Goal: Communication & Community: Answer question/provide support

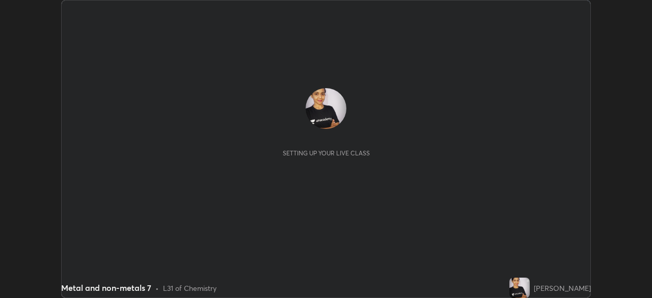
scroll to position [298, 651]
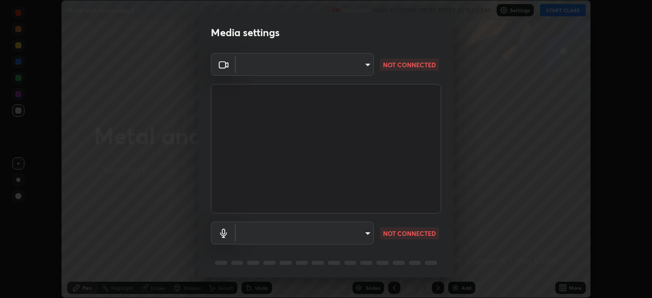
type input "23008043d16b3f933f5d29e9b3769097a1661712bf7e9030f0d00f953f479f19"
type input "ce8bbd661dce354a58a25af5271b3c1bd1d853cc8608d8e3321a5e34fd7f7726"
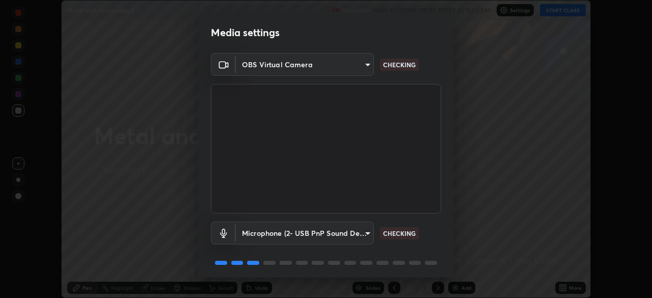
scroll to position [36, 0]
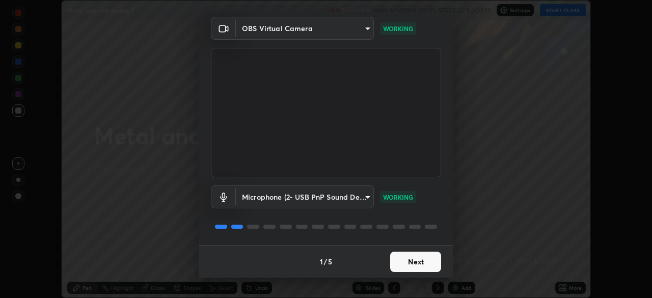
click at [415, 254] on button "Next" at bounding box center [415, 262] width 51 height 20
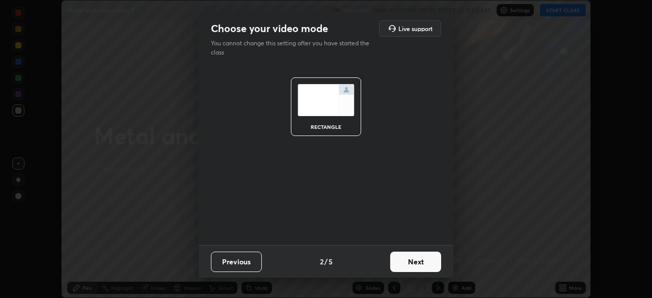
scroll to position [0, 0]
click at [417, 259] on button "Next" at bounding box center [415, 262] width 51 height 20
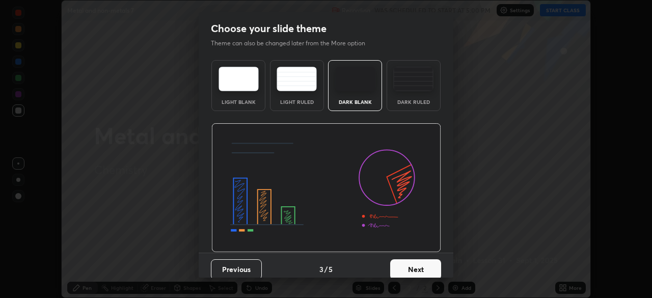
click at [413, 262] on button "Next" at bounding box center [415, 269] width 51 height 20
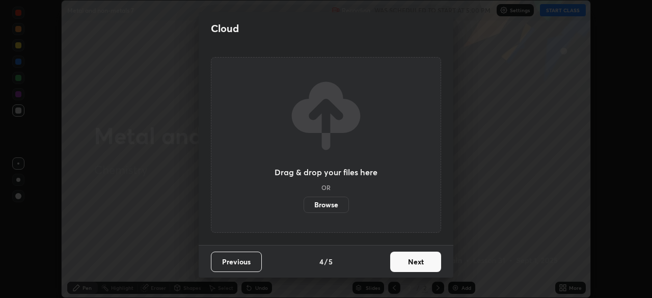
click at [413, 262] on button "Next" at bounding box center [415, 262] width 51 height 20
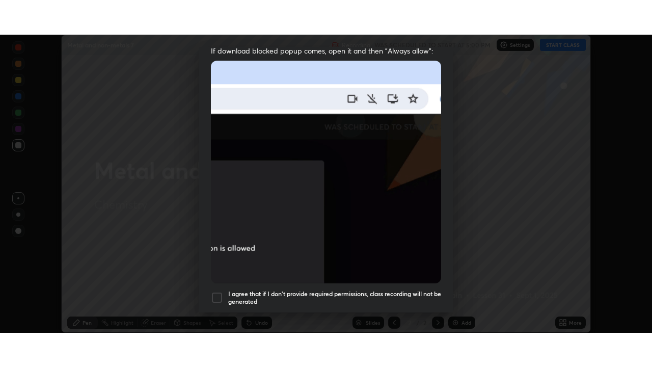
scroll to position [244, 0]
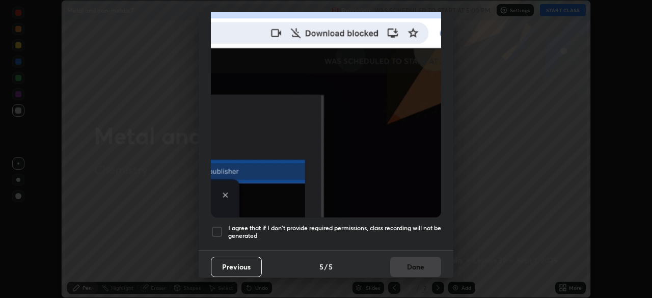
click at [215, 226] on div at bounding box center [217, 232] width 12 height 12
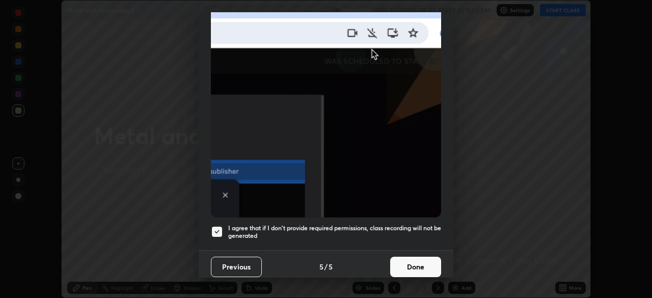
click at [410, 257] on button "Done" at bounding box center [415, 267] width 51 height 20
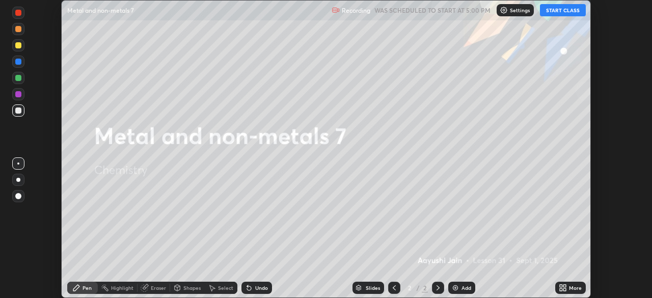
click at [545, 13] on button "START CLASS" at bounding box center [563, 10] width 46 height 12
click at [561, 286] on icon at bounding box center [561, 286] width 3 height 3
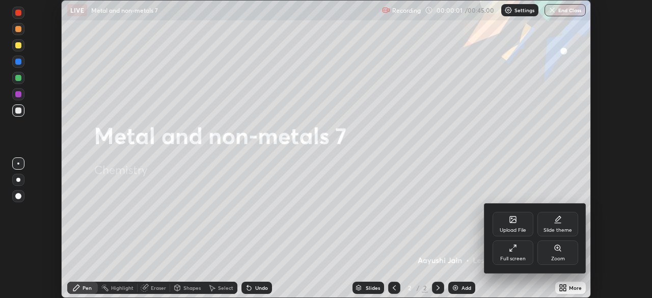
click at [519, 245] on div "Full screen" at bounding box center [512, 252] width 41 height 24
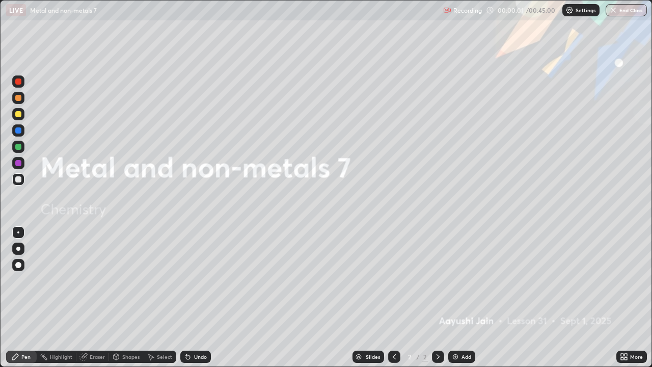
scroll to position [367, 652]
click at [460, 297] on div "Add" at bounding box center [461, 356] width 27 height 12
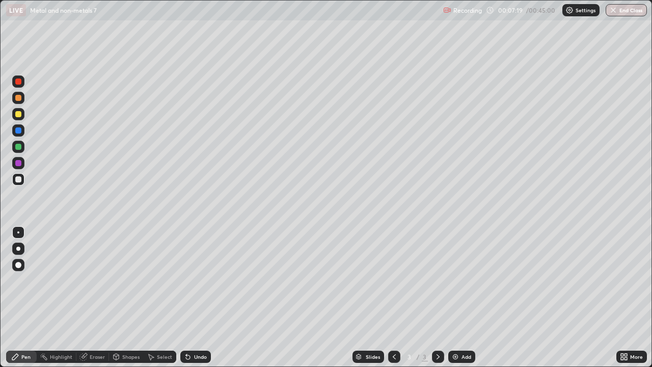
click at [17, 116] on div at bounding box center [18, 114] width 6 height 6
click at [23, 249] on div at bounding box center [18, 248] width 12 height 12
click at [463, 297] on div "Add" at bounding box center [466, 356] width 10 height 5
click at [19, 182] on div at bounding box center [18, 179] width 6 height 6
click at [97, 297] on div "Eraser" at bounding box center [92, 356] width 33 height 12
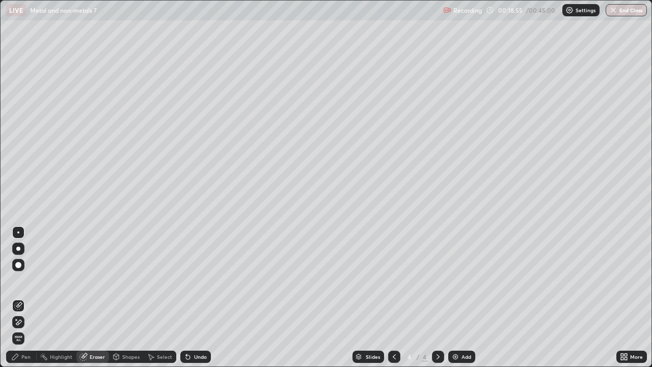
click at [29, 297] on div "Pen" at bounding box center [25, 356] width 9 height 5
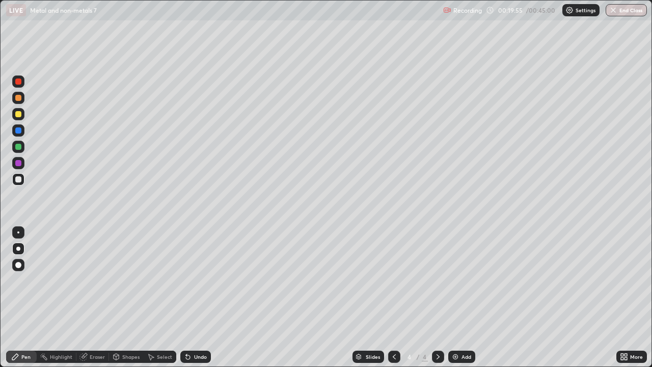
click at [96, 297] on div "Eraser" at bounding box center [97, 356] width 15 height 5
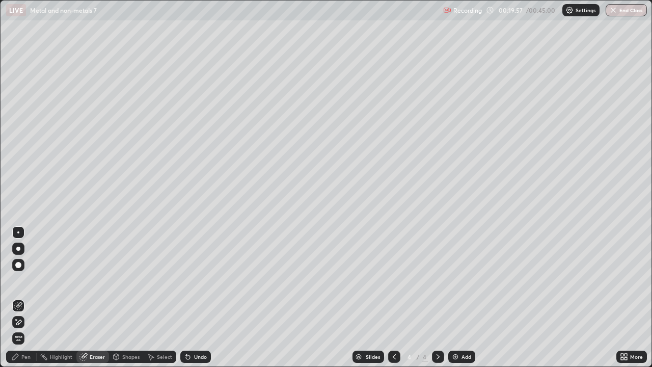
click at [25, 297] on div "Pen" at bounding box center [25, 356] width 9 height 5
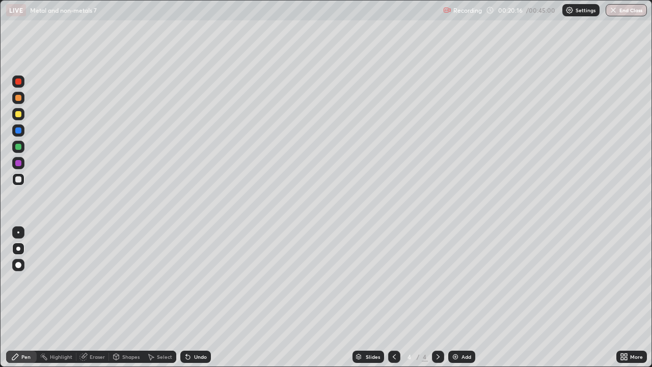
click at [126, 297] on div "Shapes" at bounding box center [130, 356] width 17 height 5
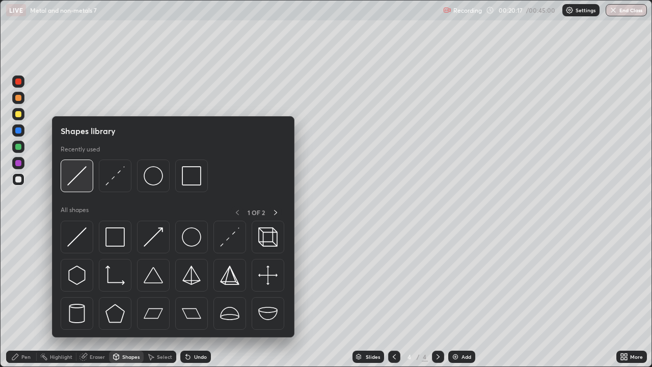
click at [77, 175] on img at bounding box center [76, 175] width 19 height 19
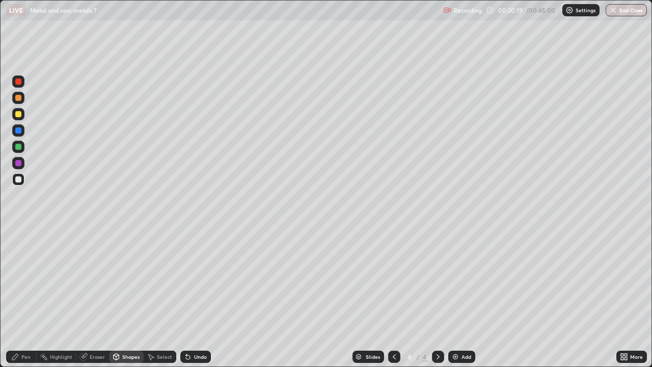
click at [27, 297] on div "Pen" at bounding box center [25, 356] width 9 height 5
click at [100, 297] on div "Eraser" at bounding box center [97, 356] width 15 height 5
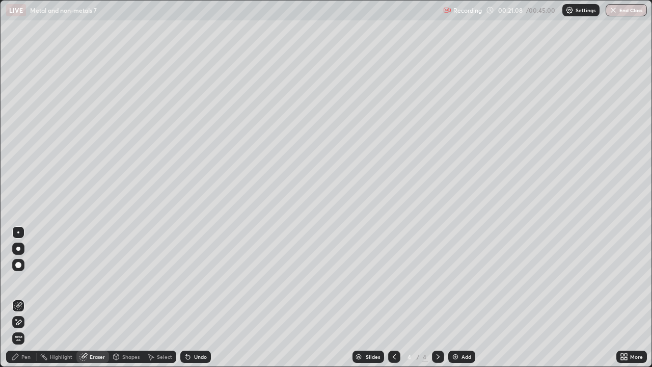
click at [27, 297] on div "Pen" at bounding box center [25, 356] width 9 height 5
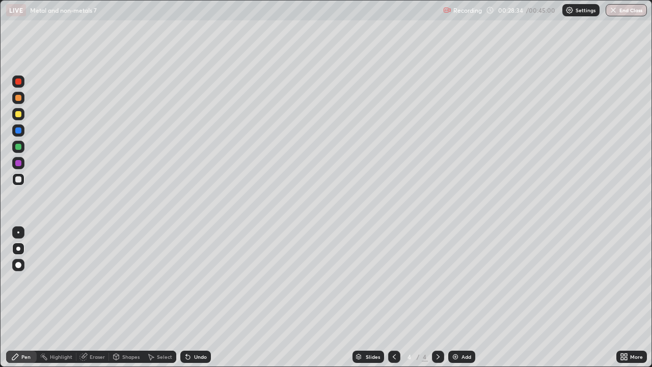
click at [459, 297] on div "Add" at bounding box center [461, 356] width 27 height 12
click at [186, 297] on icon at bounding box center [188, 357] width 4 height 4
click at [95, 297] on div "Eraser" at bounding box center [97, 356] width 15 height 5
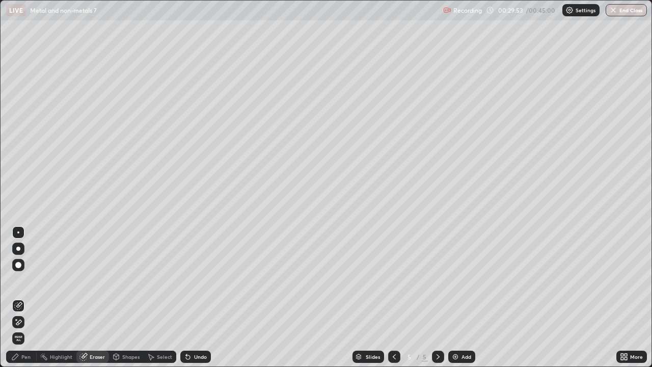
click at [22, 297] on div "Pen" at bounding box center [25, 356] width 9 height 5
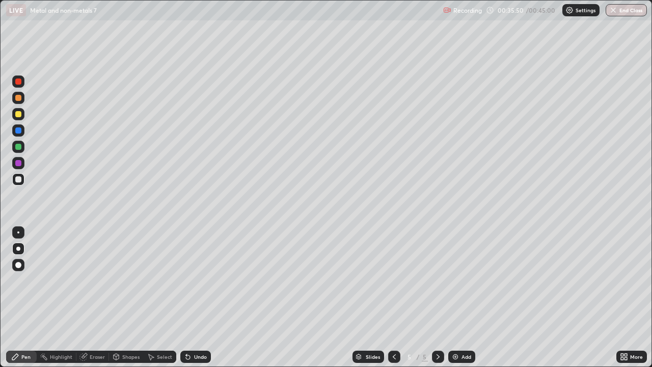
click at [457, 297] on img at bounding box center [455, 356] width 8 height 8
click at [95, 297] on div "Eraser" at bounding box center [92, 356] width 33 height 12
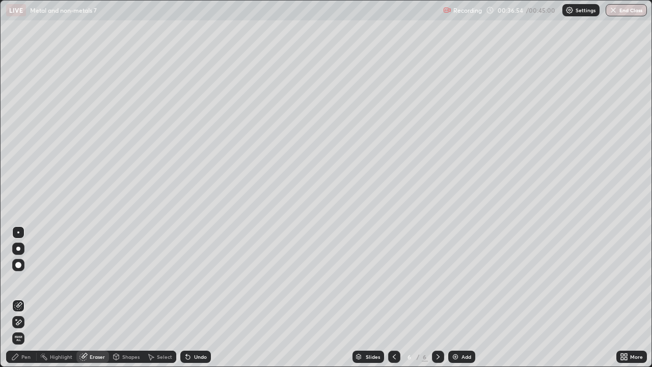
click at [194, 297] on div "Undo" at bounding box center [200, 356] width 13 height 5
click at [29, 297] on div "Pen" at bounding box center [21, 356] width 31 height 12
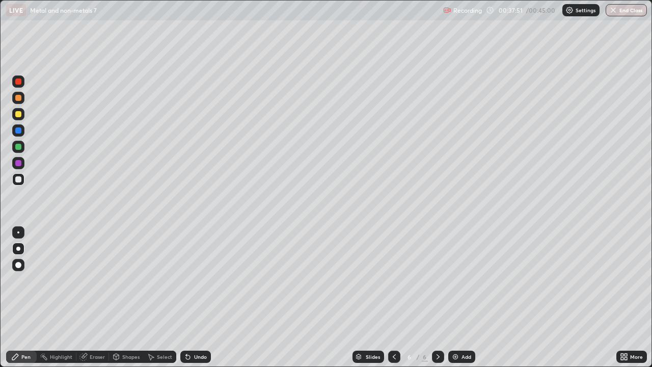
click at [127, 297] on div "Shapes" at bounding box center [130, 356] width 17 height 5
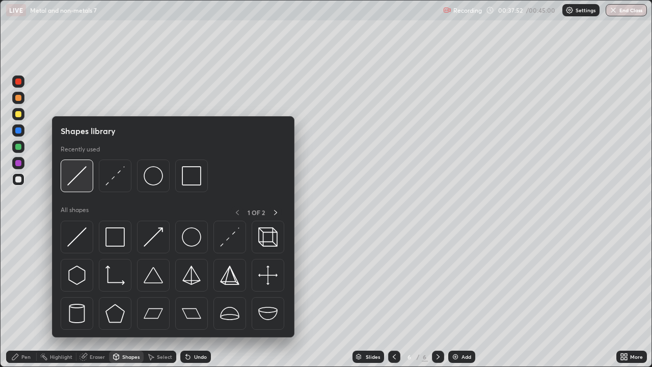
click at [80, 178] on img at bounding box center [76, 175] width 19 height 19
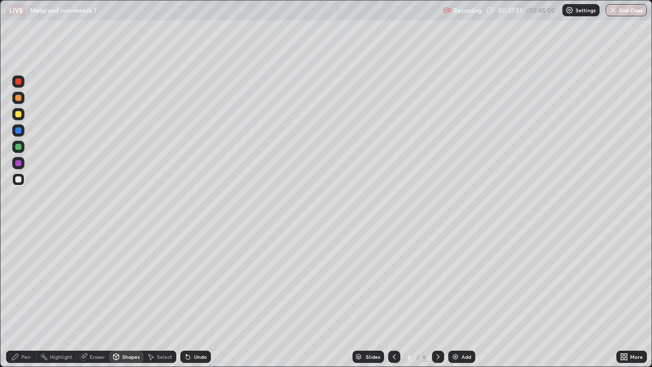
click at [25, 297] on div "Pen" at bounding box center [25, 356] width 9 height 5
click at [127, 297] on div "Shapes" at bounding box center [126, 356] width 35 height 12
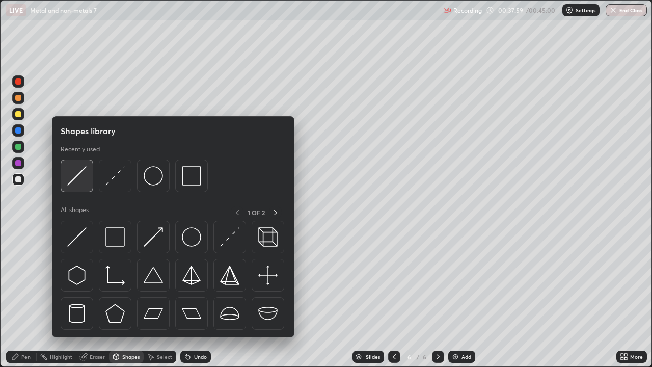
click at [82, 174] on img at bounding box center [76, 175] width 19 height 19
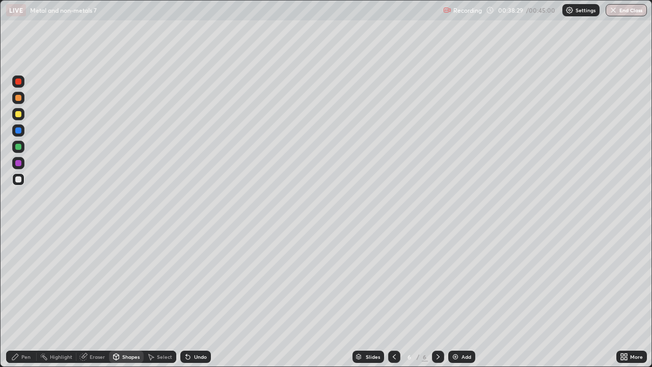
click at [30, 297] on div "Pen" at bounding box center [25, 356] width 9 height 5
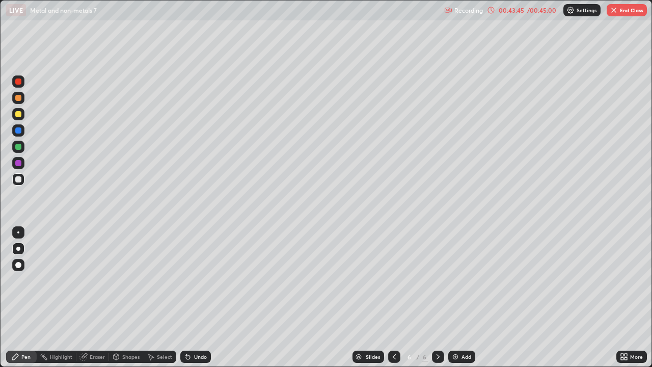
click at [540, 11] on div "/ 00:45:00" at bounding box center [541, 10] width 32 height 6
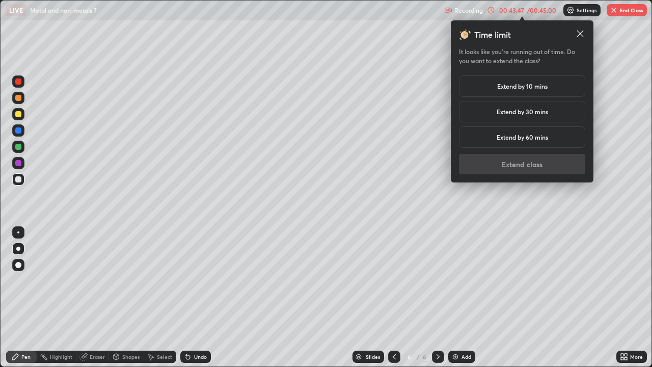
click at [526, 137] on h5 "Extend by 60 mins" at bounding box center [521, 136] width 51 height 9
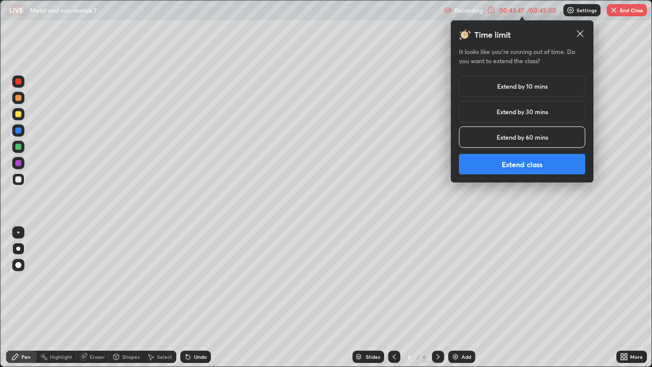
click at [534, 162] on button "Extend class" at bounding box center [522, 164] width 126 height 20
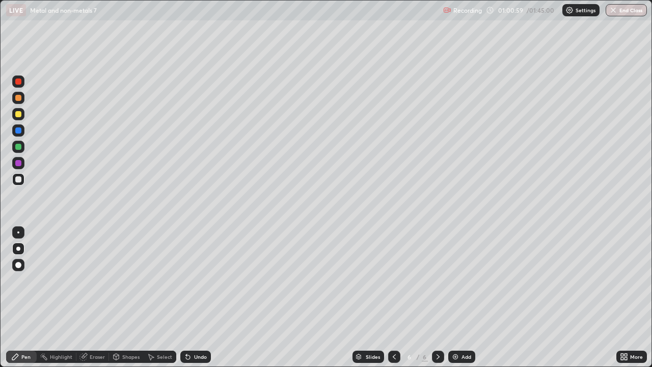
click at [468, 297] on div "Add" at bounding box center [466, 356] width 10 height 5
click at [463, 297] on div "Add" at bounding box center [466, 356] width 10 height 5
click at [20, 116] on div at bounding box center [18, 114] width 6 height 6
click at [21, 183] on div at bounding box center [18, 179] width 12 height 12
click at [91, 297] on div "Eraser" at bounding box center [92, 356] width 33 height 12
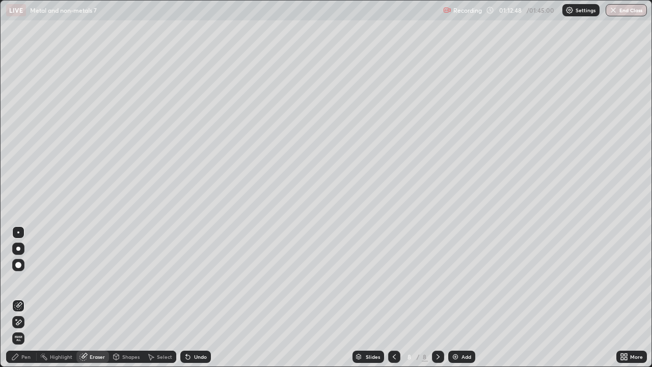
click at [30, 297] on div "Pen" at bounding box center [25, 356] width 9 height 5
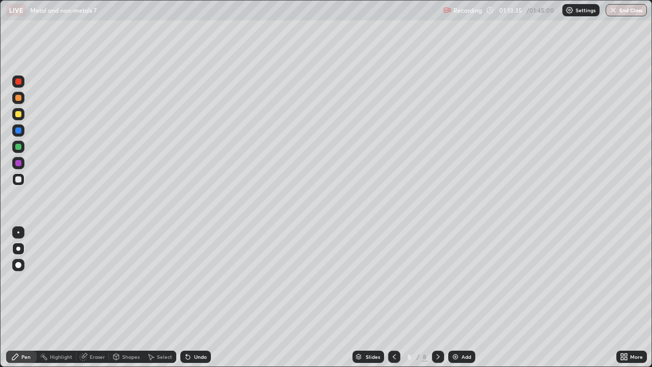
click at [197, 297] on div "Undo" at bounding box center [200, 356] width 13 height 5
click at [196, 297] on div "Undo" at bounding box center [200, 356] width 13 height 5
click at [194, 297] on div "Undo" at bounding box center [200, 356] width 13 height 5
click at [92, 297] on div "Eraser" at bounding box center [97, 356] width 15 height 5
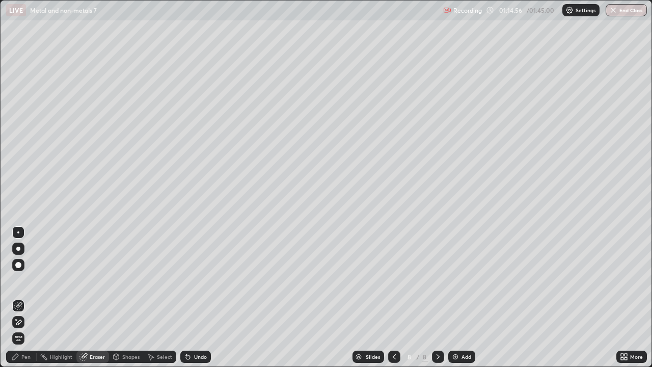
click at [29, 297] on div "Pen" at bounding box center [21, 356] width 31 height 12
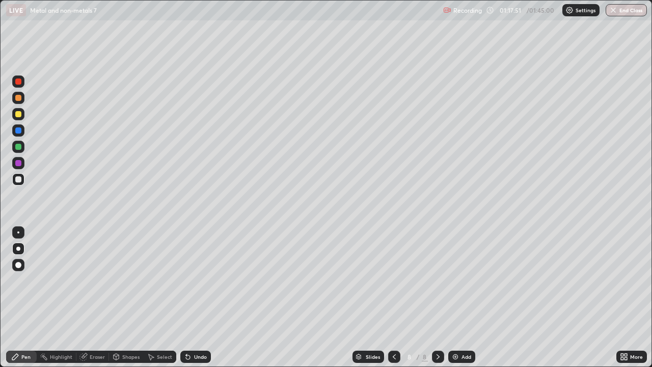
click at [463, 297] on div "Add" at bounding box center [466, 356] width 10 height 5
click at [231, 297] on div "Slides 9 / 9 Add" at bounding box center [413, 356] width 405 height 20
click at [232, 297] on div "Slides 9 / 9 Add" at bounding box center [413, 356] width 405 height 20
click at [462, 297] on div "Add" at bounding box center [466, 356] width 10 height 5
click at [617, 13] on button "End Class" at bounding box center [625, 10] width 41 height 12
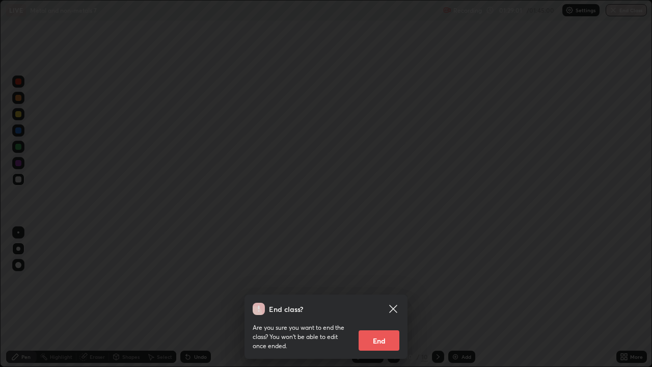
click at [383, 297] on button "End" at bounding box center [378, 340] width 41 height 20
